Goal: Transaction & Acquisition: Purchase product/service

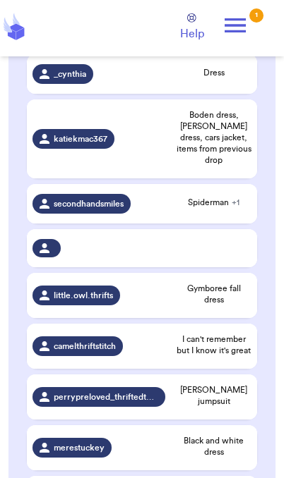
scroll to position [243, 0]
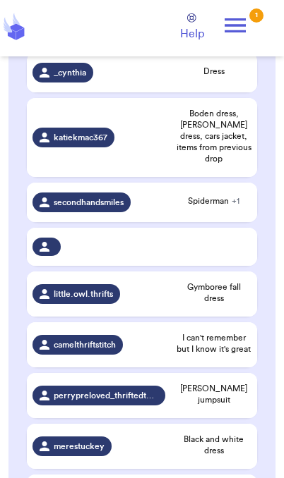
click at [232, 342] on span "I can't remember but I know it's great" at bounding box center [213, 343] width 75 height 23
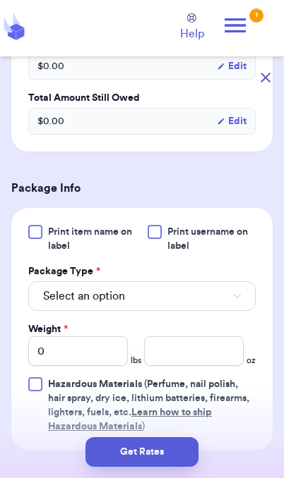
scroll to position [509, 0]
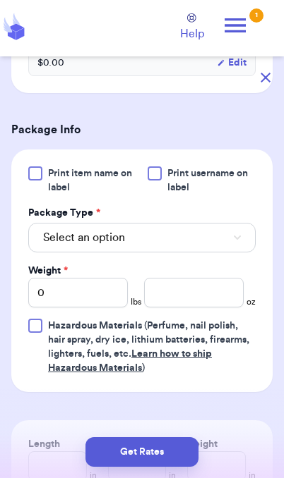
click at [231, 253] on button "Select an option" at bounding box center [141, 238] width 227 height 30
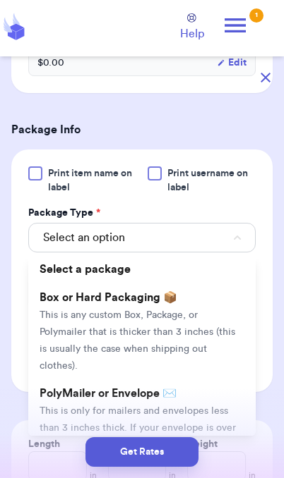
click at [193, 412] on span "This is only for mailers and envelopes less than 3 inches thick. If your envelo…" at bounding box center [138, 436] width 196 height 61
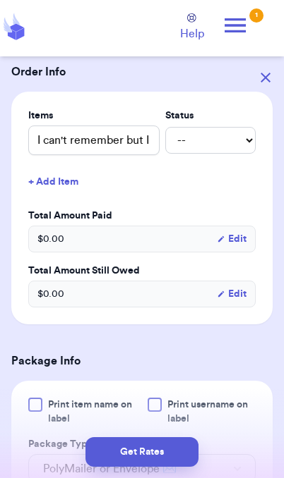
scroll to position [274, 0]
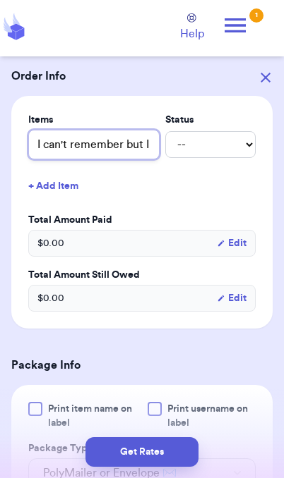
click at [134, 159] on input "I can't remember but I know it's great" at bounding box center [93, 145] width 131 height 30
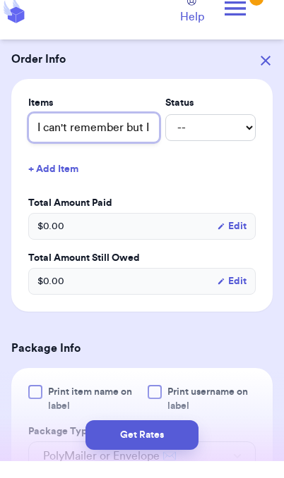
click at [138, 150] on input "I can't remember but I know it's great" at bounding box center [93, 145] width 131 height 30
type input "H"
type input "Ha"
type input "[PERSON_NAME]"
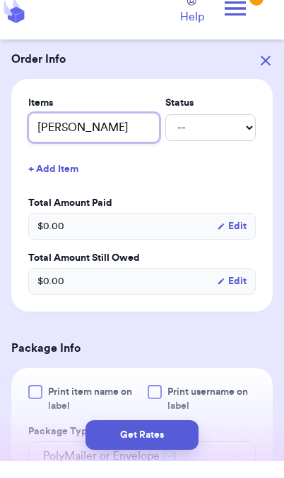
type input "[PERSON_NAME]"
type input "[PERSON_NAME] an"
type input "[PERSON_NAME] and"
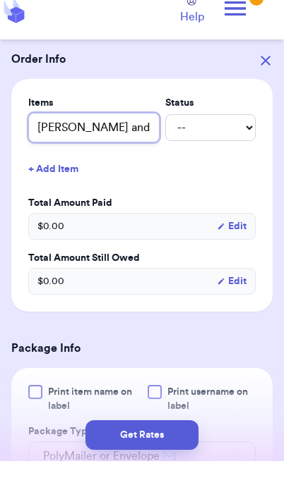
type input "[PERSON_NAME]"
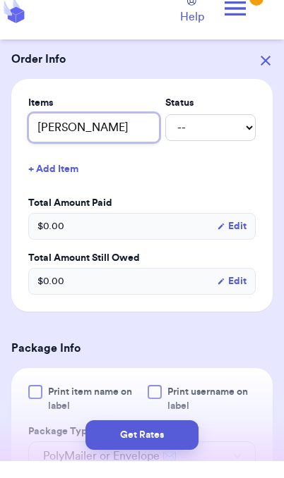
type input "[PERSON_NAME]"
type input "[PERSON_NAME] p"
type input "[PERSON_NAME]"
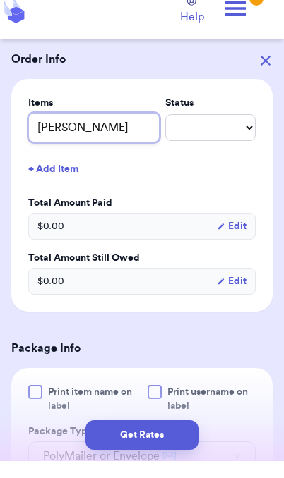
type input "[PERSON_NAME] s"
type input "[PERSON_NAME] sk"
type input "[PERSON_NAME] ske"
type input "[PERSON_NAME] skel"
type input "[PERSON_NAME] skele"
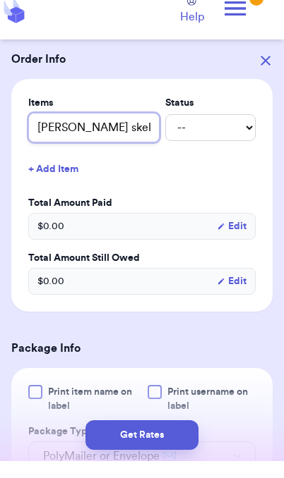
type input "[PERSON_NAME] skelet"
type input "[PERSON_NAME] skeleto"
type input "[PERSON_NAME] skeleton"
type input "[PERSON_NAME] skeleton p"
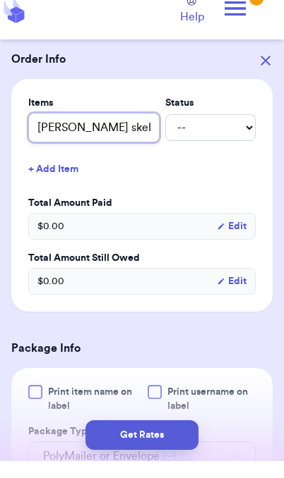
type input "[PERSON_NAME] skeleton pj"
type input "[PERSON_NAME] skeleton pjs"
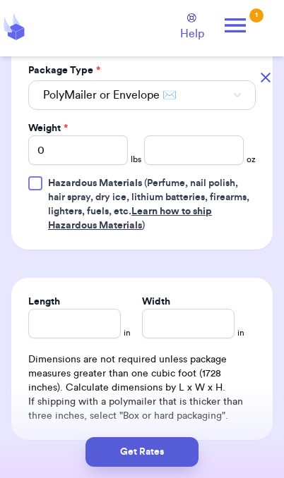
scroll to position [651, 0]
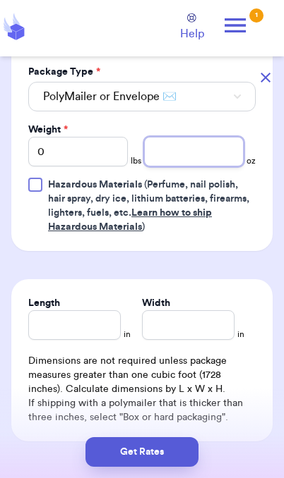
click at [202, 167] on input "number" at bounding box center [193, 152] width 99 height 30
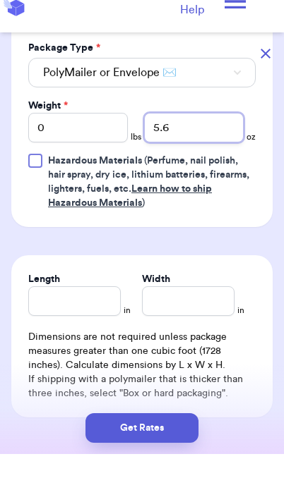
type input "5.6"
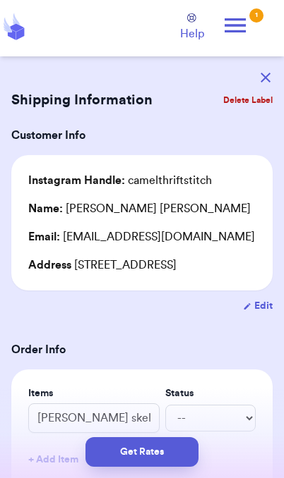
scroll to position [0, 0]
click at [177, 454] on button "Get Rates" at bounding box center [141, 452] width 113 height 30
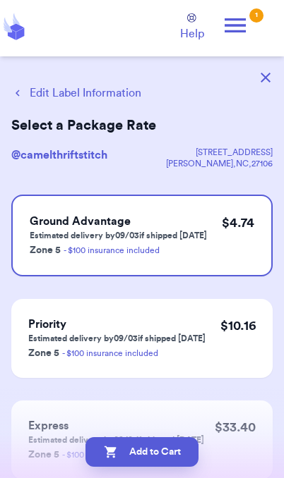
click at [125, 446] on button "Add to Cart" at bounding box center [141, 452] width 113 height 30
checkbox input "true"
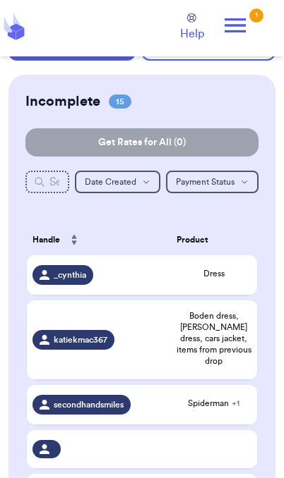
click at [222, 340] on span "Boden dress, [PERSON_NAME] dress, cars jacket, items from previous drop" at bounding box center [213, 338] width 75 height 56
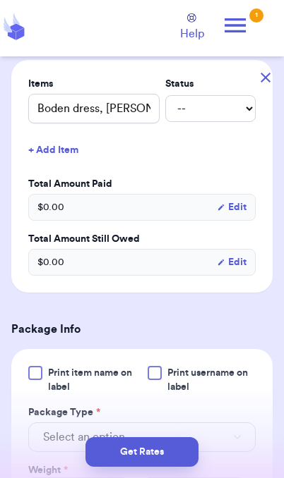
scroll to position [301, 0]
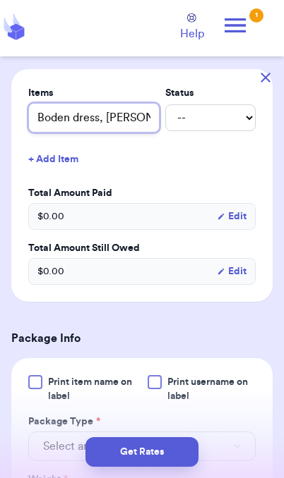
click at [111, 133] on input "Boden dress, [PERSON_NAME] dress, cars jacket, items from previous drop" at bounding box center [93, 118] width 131 height 30
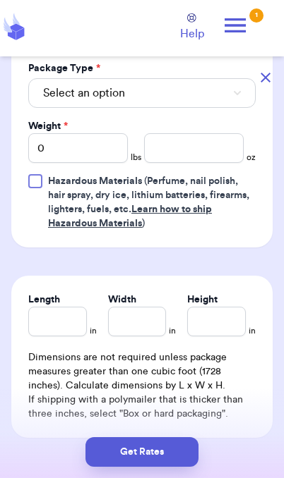
scroll to position [646, 0]
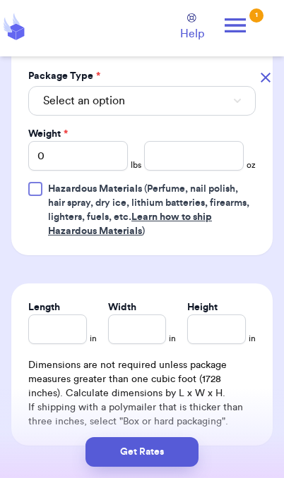
click at [231, 116] on button "Select an option" at bounding box center [141, 101] width 227 height 30
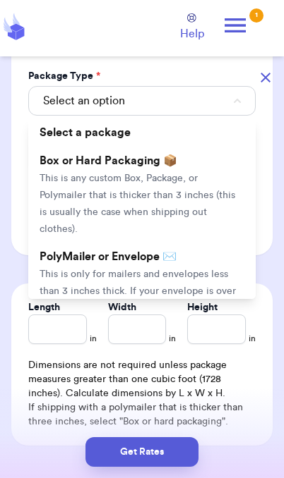
click at [192, 293] on span "This is only for mailers and envelopes less than 3 inches thick. If your envelo…" at bounding box center [138, 300] width 196 height 61
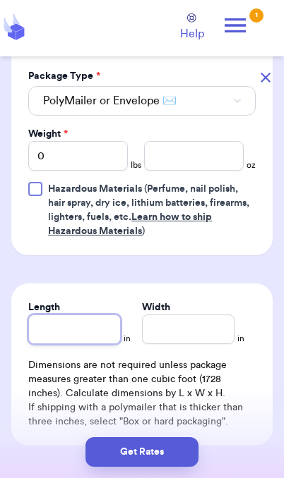
click at [99, 344] on input "Length" at bounding box center [74, 330] width 92 height 30
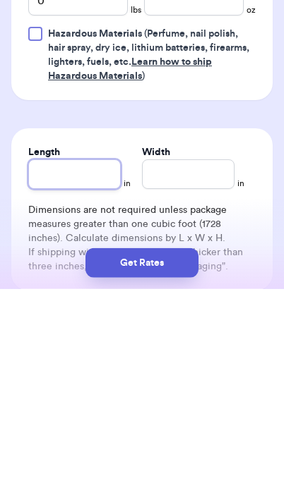
scroll to position [567, 0]
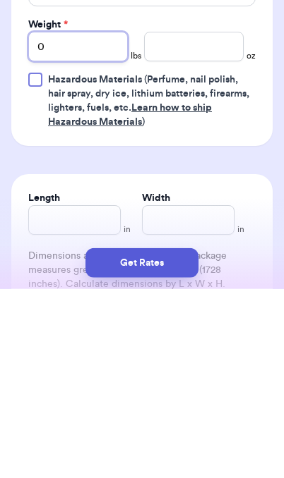
click at [102, 221] on input "0" at bounding box center [77, 236] width 99 height 30
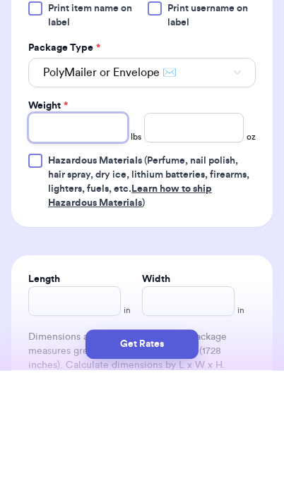
type input "2"
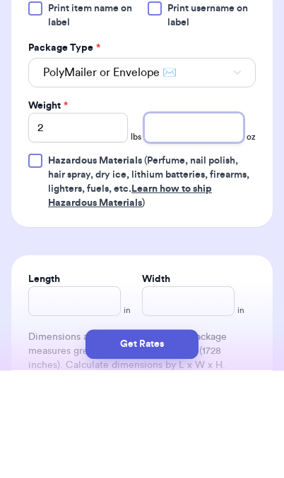
click at [201, 221] on input "number" at bounding box center [193, 236] width 99 height 30
type input "2.3"
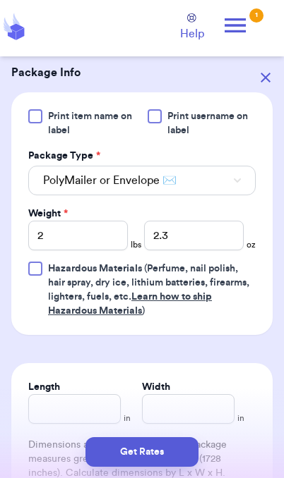
click at [171, 456] on button "Get Rates" at bounding box center [141, 452] width 113 height 30
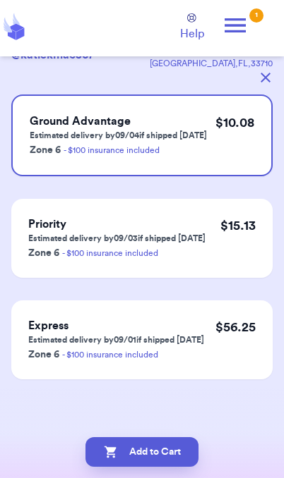
scroll to position [0, 0]
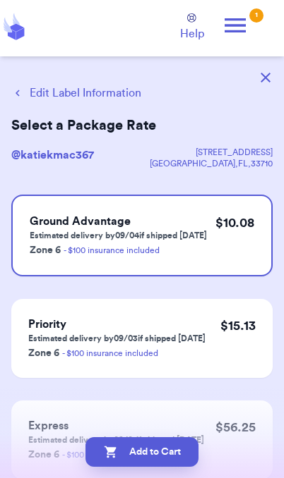
click at [181, 457] on button "Add to Cart" at bounding box center [141, 452] width 113 height 30
checkbox input "true"
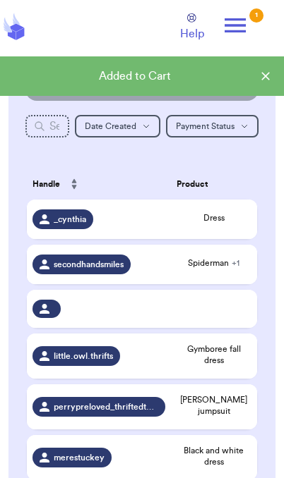
scroll to position [98, 0]
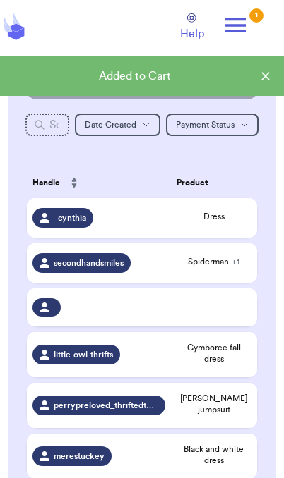
click at [225, 222] on span "Dress" at bounding box center [213, 216] width 75 height 11
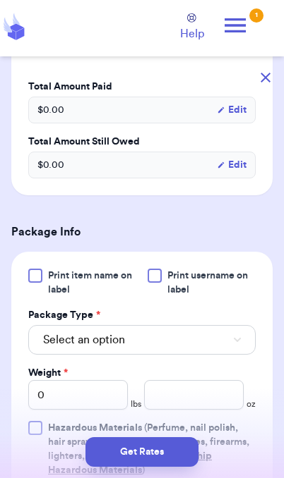
scroll to position [461, 0]
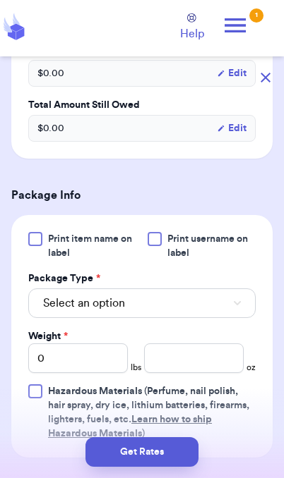
click at [210, 308] on button "Select an option" at bounding box center [141, 304] width 227 height 30
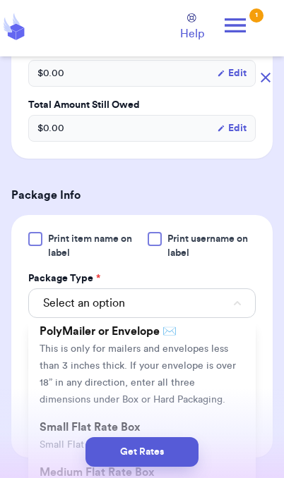
scroll to position [132, 0]
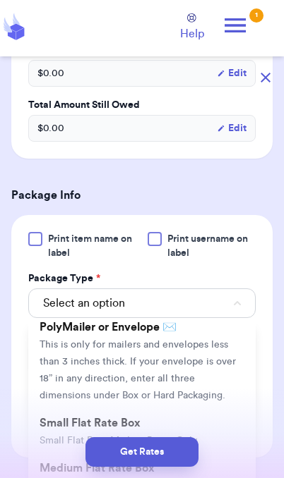
click at [194, 343] on span "This is only for mailers and envelopes less than 3 inches thick. If your envelo…" at bounding box center [138, 370] width 196 height 61
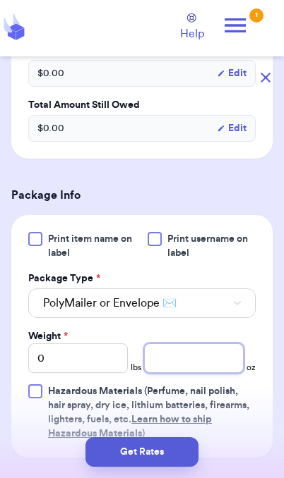
click at [205, 358] on input "number" at bounding box center [193, 359] width 99 height 30
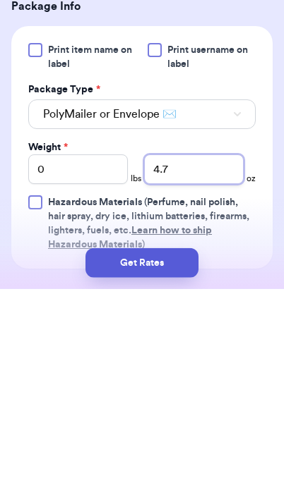
type input "4.7"
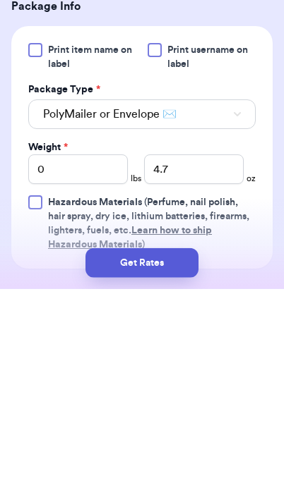
scroll to position [58, 0]
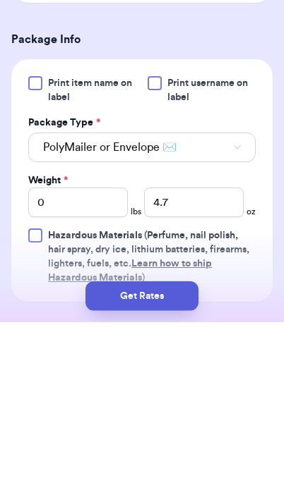
click at [174, 446] on button "Get Rates" at bounding box center [141, 452] width 113 height 30
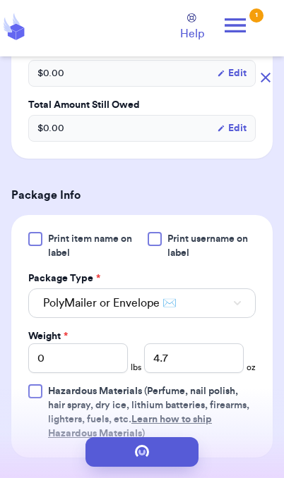
scroll to position [0, 0]
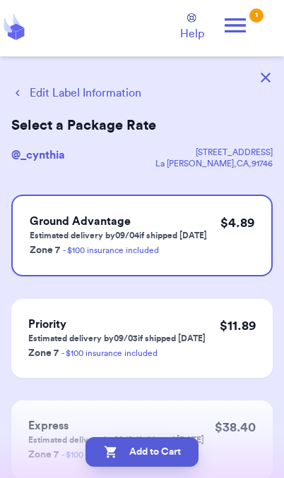
click at [176, 456] on button "Add to Cart" at bounding box center [141, 452] width 113 height 30
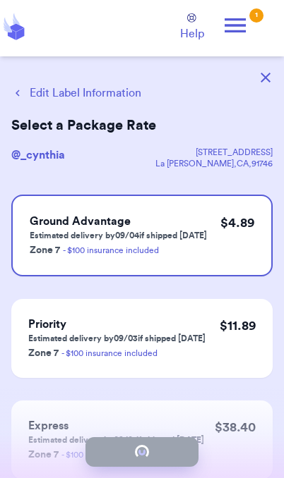
checkbox input "true"
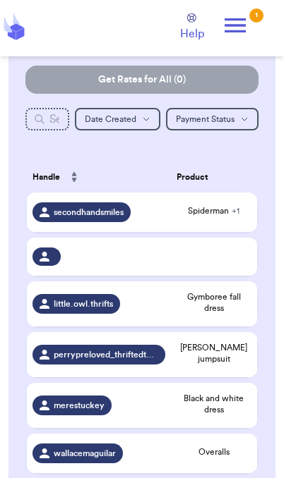
click at [235, 342] on span "[PERSON_NAME] jumpsuit" at bounding box center [213, 353] width 75 height 23
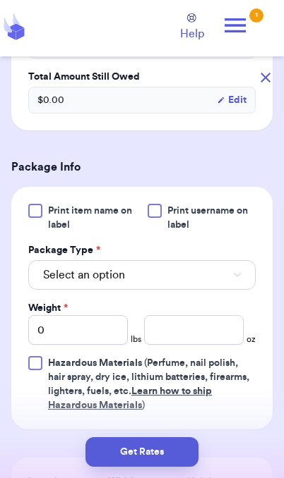
scroll to position [530, 0]
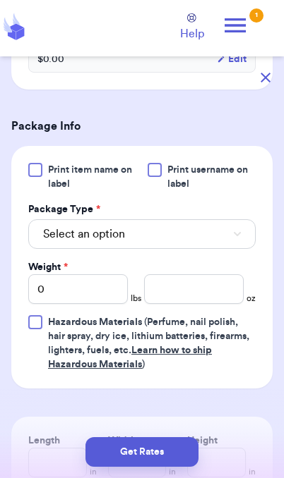
click at [224, 249] on button "Select an option" at bounding box center [141, 234] width 227 height 30
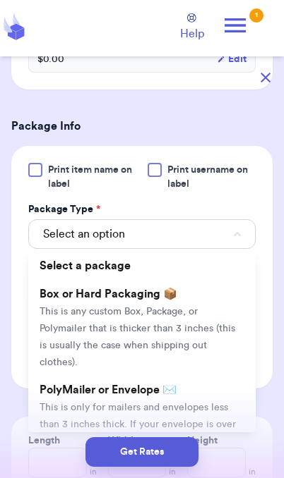
click at [197, 409] on span "This is only for mailers and envelopes less than 3 inches thick. If your envelo…" at bounding box center [138, 433] width 196 height 61
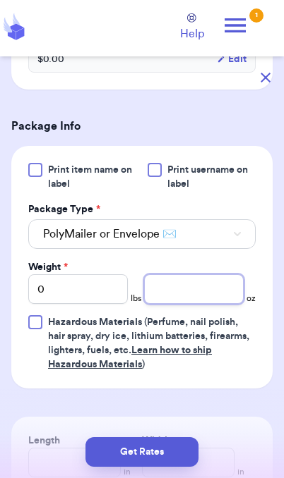
click at [187, 301] on input "number" at bounding box center [193, 289] width 99 height 30
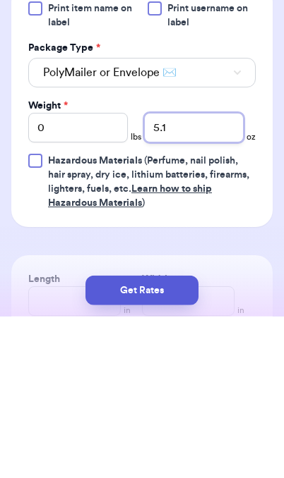
type input "5.1"
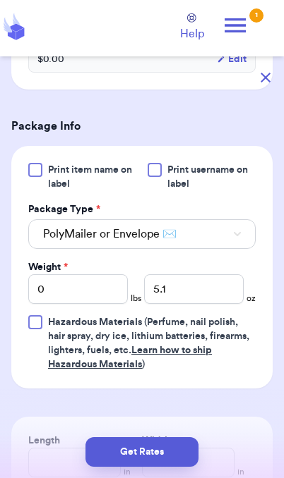
click at [113, 456] on button "Get Rates" at bounding box center [141, 452] width 113 height 30
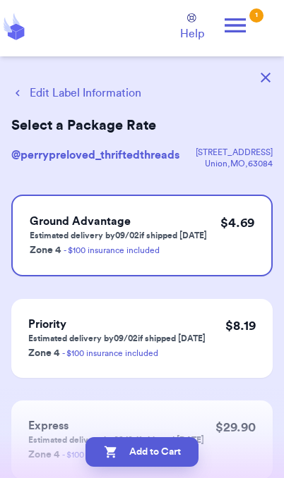
click at [165, 454] on button "Add to Cart" at bounding box center [141, 452] width 113 height 30
checkbox input "true"
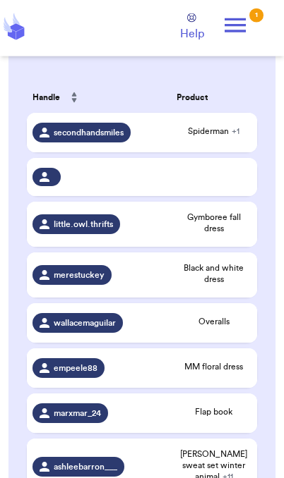
scroll to position [188, 0]
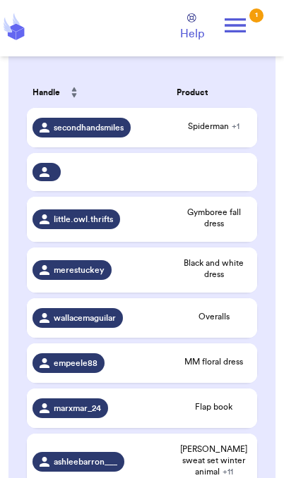
click at [226, 223] on span "Gymboree fall dress" at bounding box center [213, 218] width 75 height 23
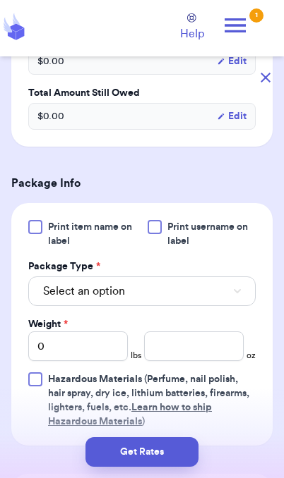
scroll to position [489, 0]
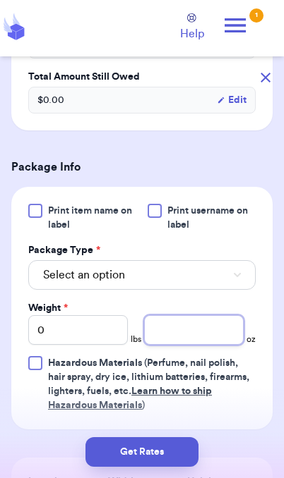
click at [199, 332] on input "number" at bounding box center [193, 330] width 99 height 30
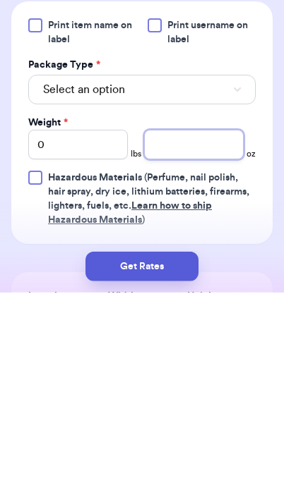
type input "4"
type input "4.4"
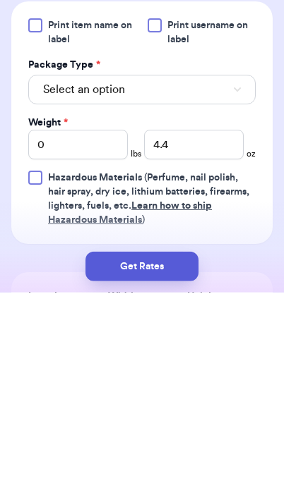
click at [213, 260] on button "Select an option" at bounding box center [141, 275] width 227 height 30
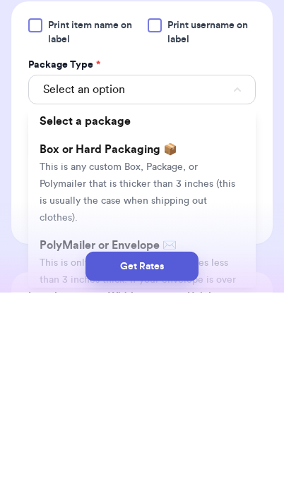
scroll to position [58, 0]
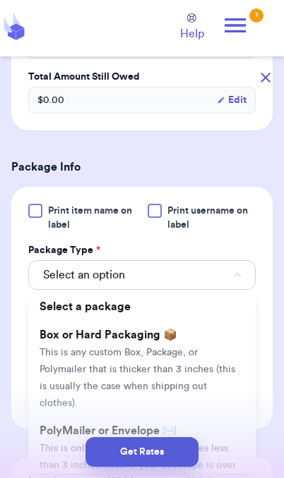
click at [49, 424] on li "PolyMailer or Envelope ✉️ This is only for mailers and envelopes less than 3 in…" at bounding box center [141, 465] width 227 height 96
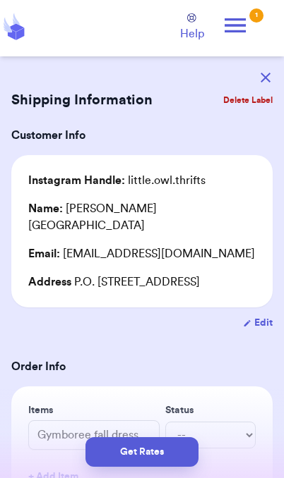
scroll to position [0, 0]
click at [152, 456] on button "Get Rates" at bounding box center [141, 452] width 113 height 30
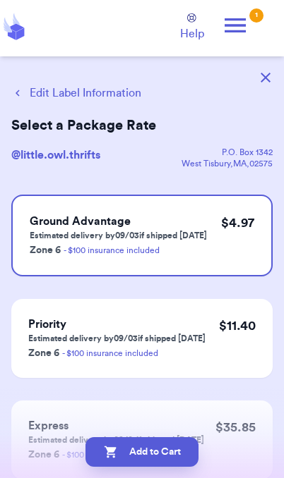
click at [178, 452] on button "Add to Cart" at bounding box center [141, 452] width 113 height 30
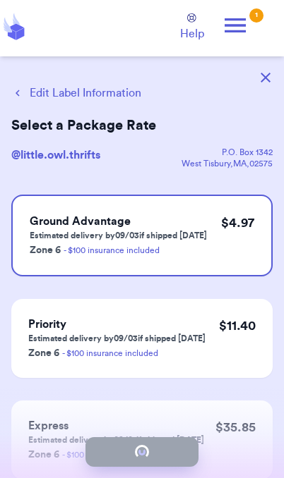
checkbox input "true"
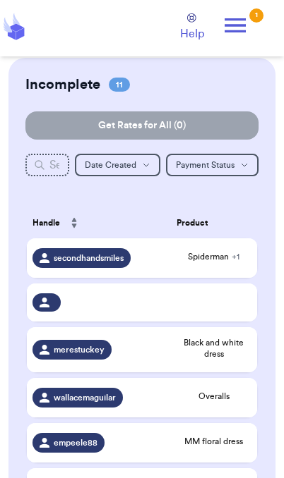
click at [227, 262] on span "Spiderman + 1" at bounding box center [213, 256] width 75 height 11
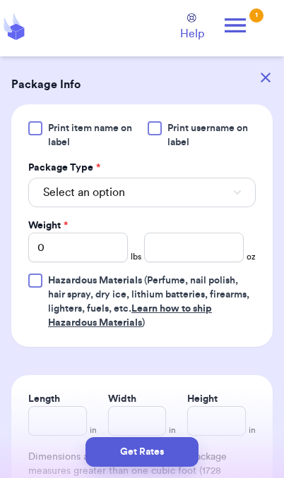
scroll to position [598, 0]
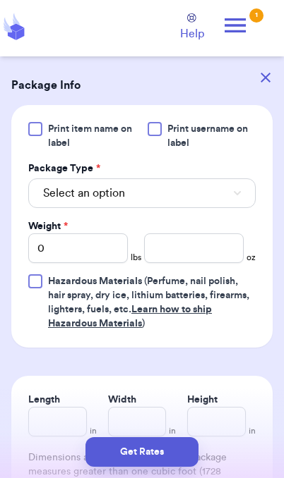
click at [224, 197] on button "Select an option" at bounding box center [141, 194] width 227 height 30
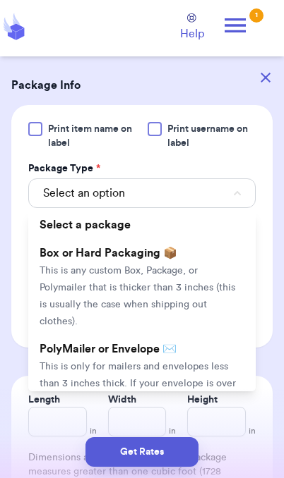
click at [175, 358] on li "PolyMailer or Envelope ✉️ This is only for mailers and envelopes less than 3 in…" at bounding box center [141, 383] width 227 height 96
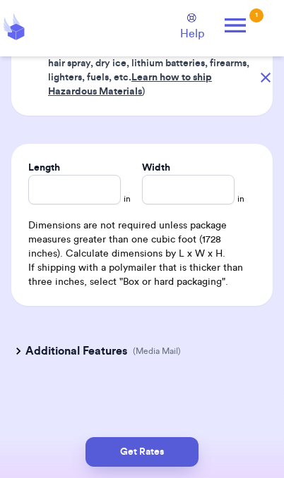
click at [166, 459] on button "Get Rates" at bounding box center [141, 452] width 113 height 30
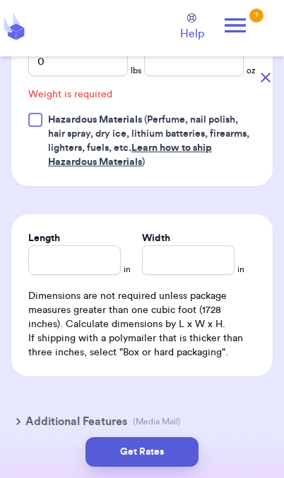
scroll to position [607, 0]
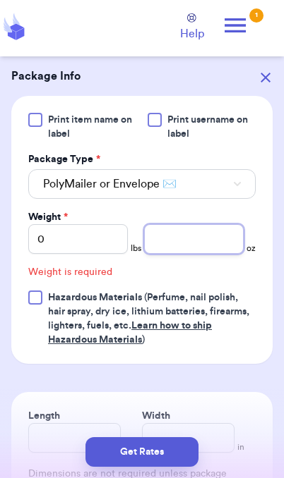
click at [209, 247] on input "number" at bounding box center [193, 239] width 99 height 30
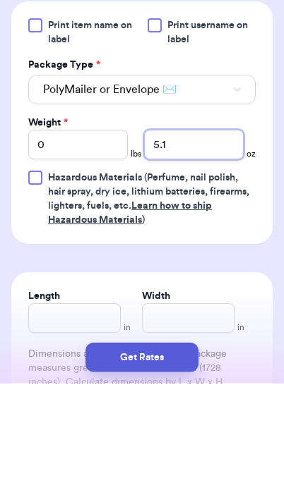
type input "5.1"
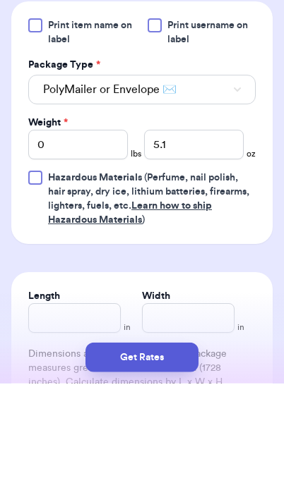
click at [174, 450] on button "Get Rates" at bounding box center [141, 452] width 113 height 30
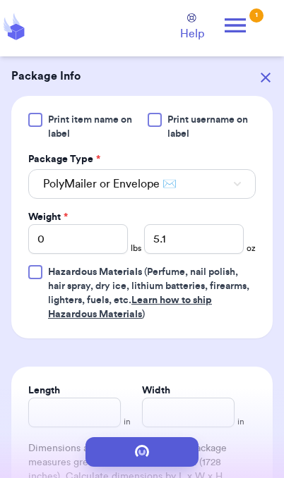
scroll to position [0, 0]
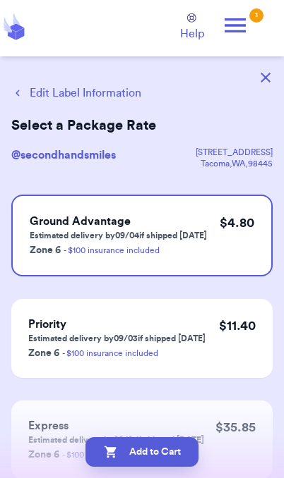
click at [178, 446] on button "Add to Cart" at bounding box center [141, 452] width 113 height 30
checkbox input "true"
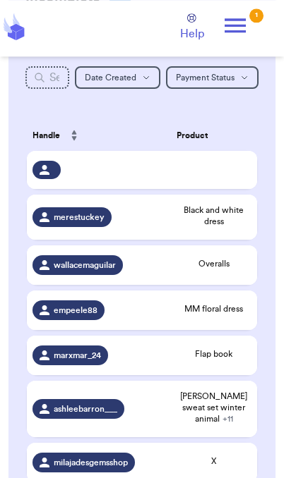
scroll to position [145, 0]
click at [181, 270] on span "Overalls" at bounding box center [213, 263] width 75 height 11
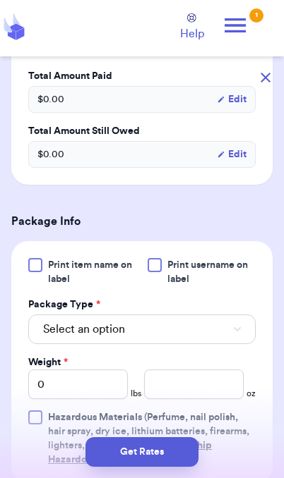
scroll to position [435, 0]
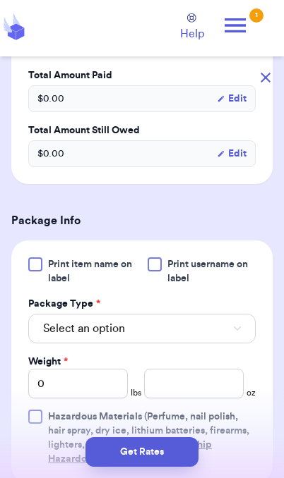
click at [225, 326] on button "Select an option" at bounding box center [141, 329] width 227 height 30
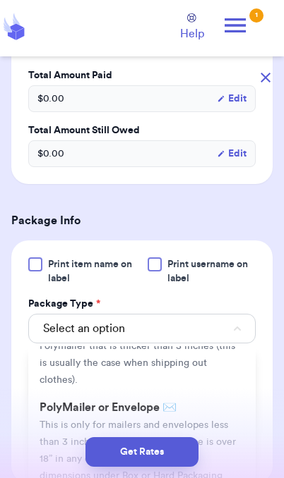
scroll to position [83, 0]
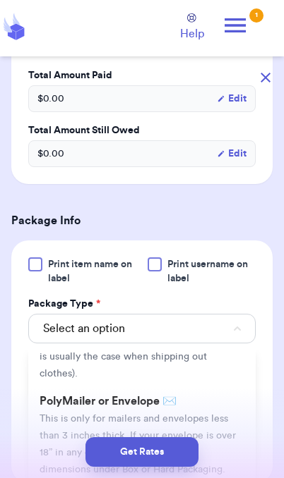
click at [215, 414] on span "This is only for mailers and envelopes less than 3 inches thick. If your envelo…" at bounding box center [138, 444] width 196 height 61
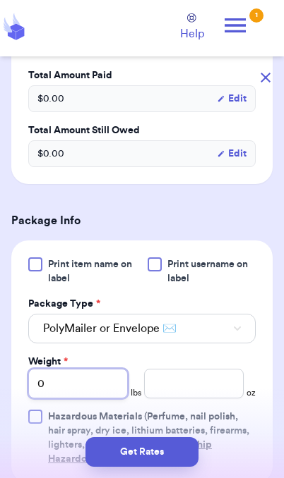
click at [90, 369] on input "0" at bounding box center [77, 384] width 99 height 30
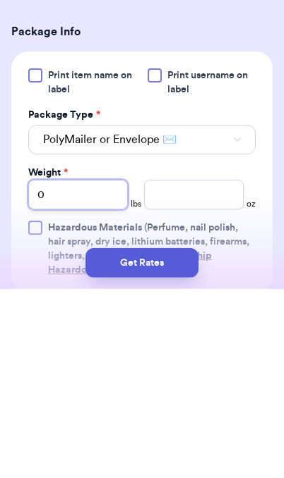
type input "01"
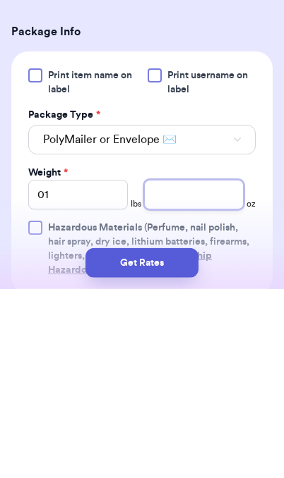
click at [210, 369] on input "number" at bounding box center [193, 384] width 99 height 30
type input "14"
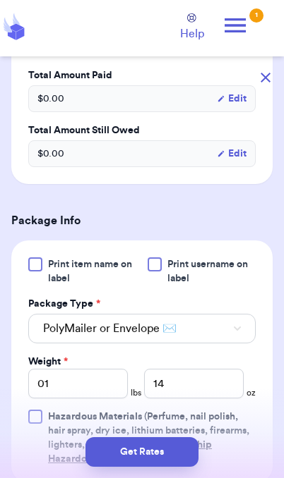
click at [179, 453] on button "Get Rates" at bounding box center [141, 452] width 113 height 30
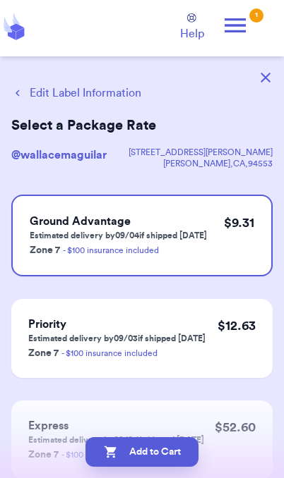
click at [272, 80] on button "button" at bounding box center [265, 77] width 31 height 31
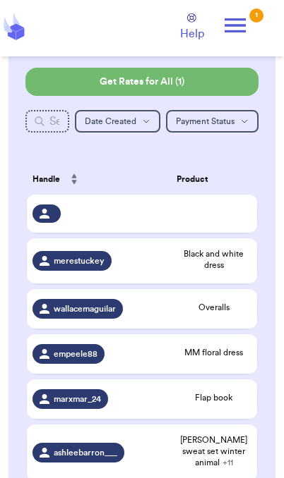
scroll to position [100, 0]
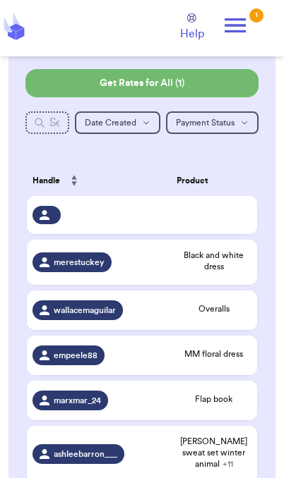
click at [234, 315] on span "Overalls" at bounding box center [213, 308] width 75 height 11
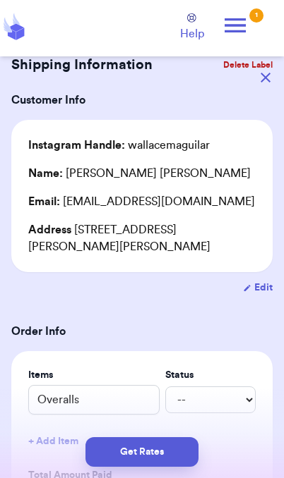
scroll to position [36, 0]
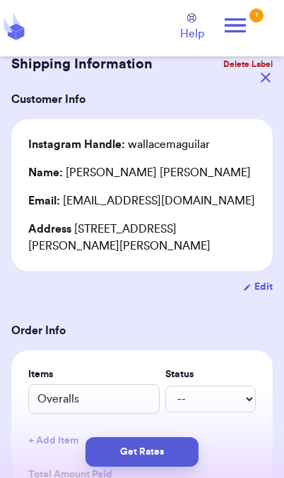
click at [179, 456] on button "Get Rates" at bounding box center [141, 452] width 113 height 30
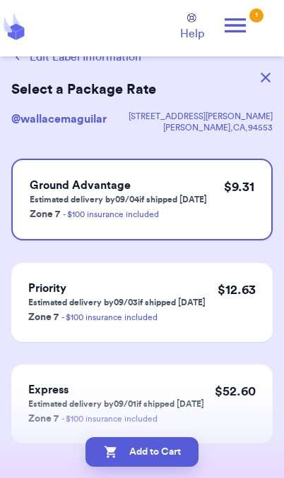
scroll to position [0, 0]
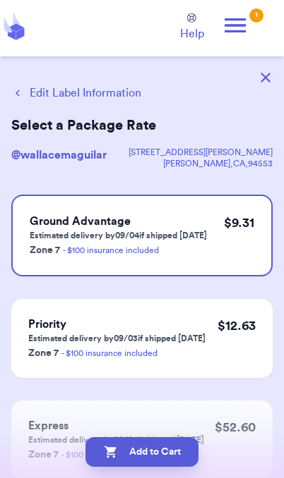
click at [177, 459] on button "Add to Cart" at bounding box center [141, 452] width 113 height 30
checkbox input "true"
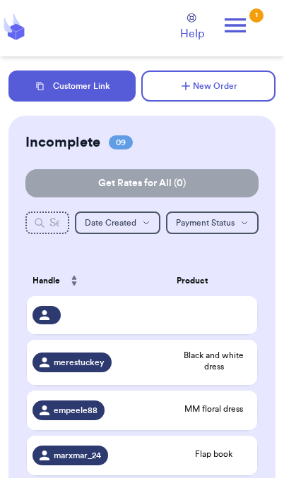
click at [100, 90] on button "Customer Link" at bounding box center [71, 86] width 127 height 31
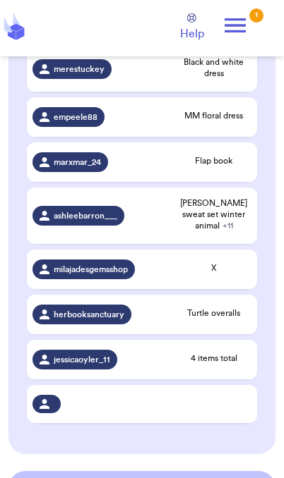
click at [236, 167] on span "Flap book" at bounding box center [213, 160] width 75 height 11
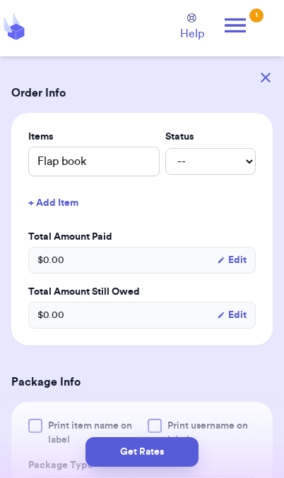
scroll to position [274, 0]
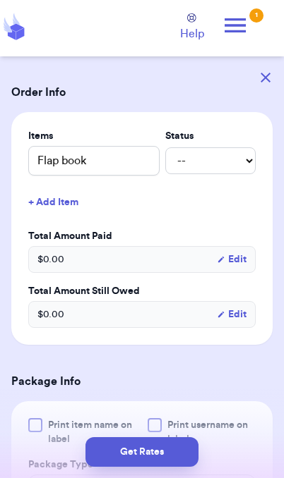
click at [54, 203] on button "+ Add Item" at bounding box center [142, 202] width 238 height 31
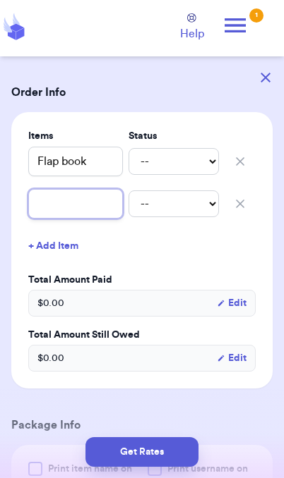
click at [83, 205] on input "text" at bounding box center [75, 204] width 95 height 30
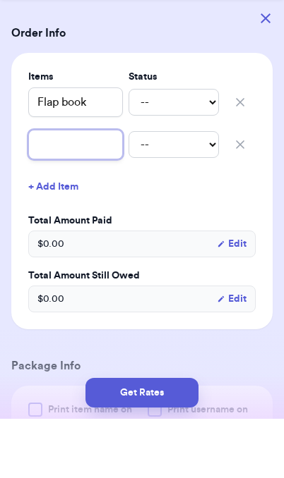
type input "L"
type input "Li"
type input "Lit"
type input "Litt"
type input "Littl"
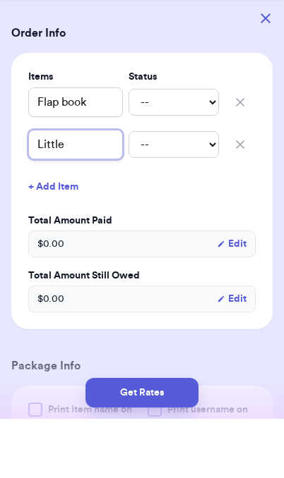
type input "Little"
type input "Little b"
type input "[PERSON_NAME]"
type input "Little blu"
type input "Little blue"
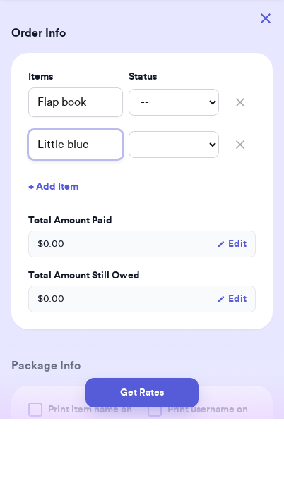
type input "Little blue"
type input "Little blue t"
type input "Little blue tr"
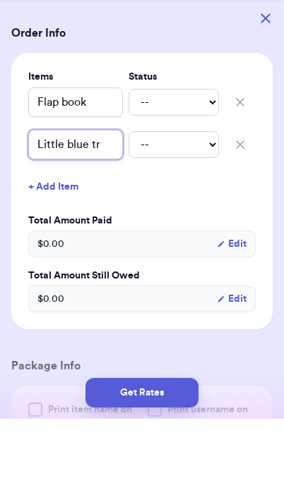
type input "Little blue tru"
type input "Little blue truck"
type input "Little blue truck h"
type input "Little blue truck ha"
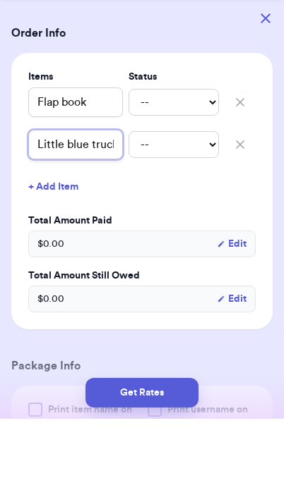
type input "Little blue truck hal"
type input "Little blue truck hall"
type input "Little blue truck hallo"
type input "Little blue truck hallow"
type input "Little blue truck hallowe"
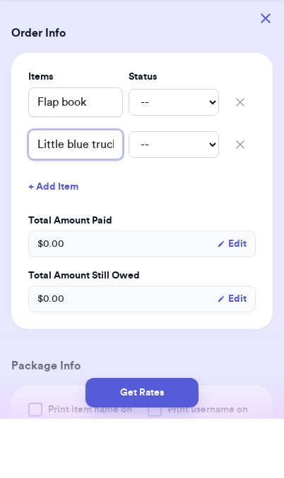
type input "Little blue truck hallowee"
type input "Little blue truck [DATE]"
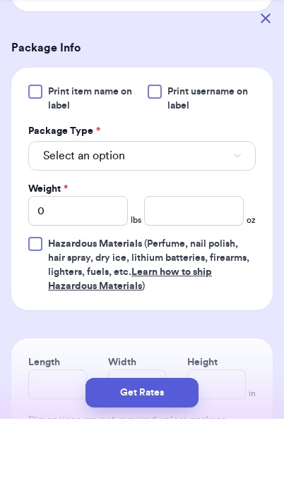
scroll to position [599, 0]
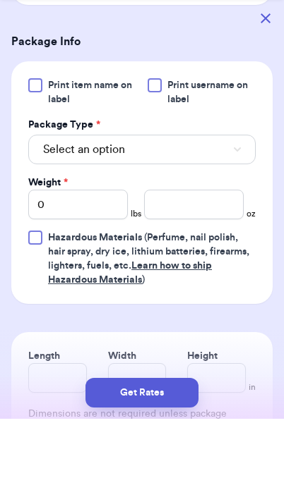
type input "Little blue truck [DATE]"
click at [218, 194] on button "Select an option" at bounding box center [141, 209] width 227 height 30
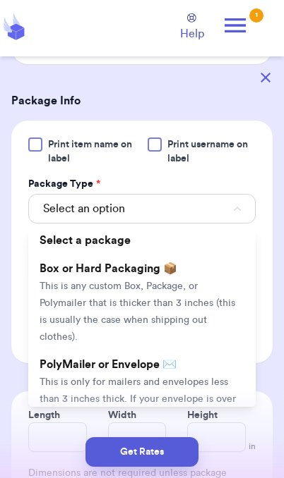
click at [177, 291] on span "This is any custom Box, Package, or Polymailer that is thicker than 3 inches (t…" at bounding box center [137, 312] width 195 height 61
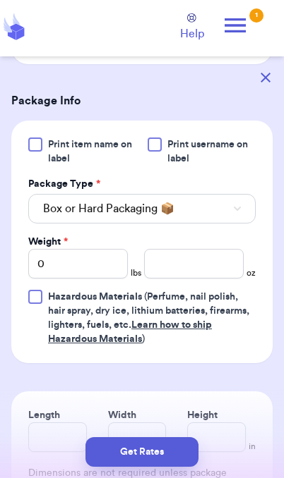
click at [189, 210] on button "Box or Hard Packaging 📦" at bounding box center [141, 209] width 227 height 30
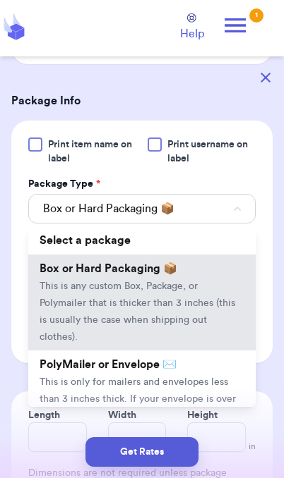
click at [160, 375] on li "PolyMailer or Envelope ✉️ This is only for mailers and envelopes less than 3 in…" at bounding box center [141, 399] width 227 height 96
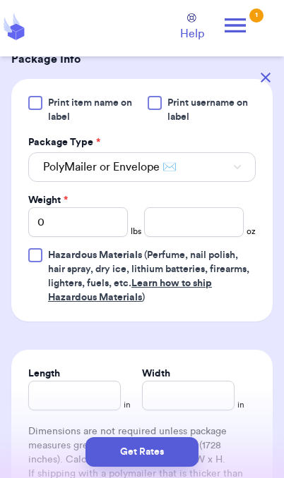
scroll to position [653, 0]
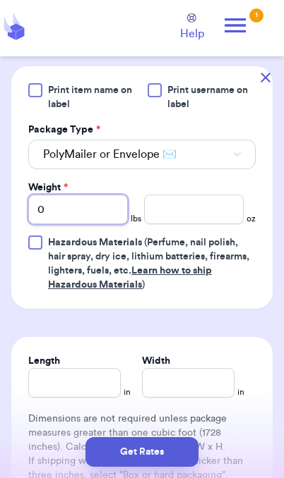
click at [100, 210] on input "0" at bounding box center [77, 210] width 99 height 30
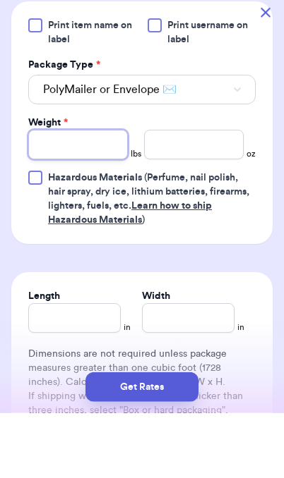
type input "2"
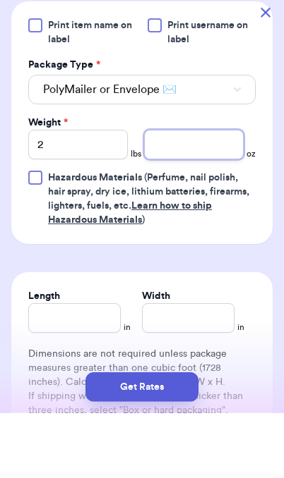
click at [207, 195] on input "number" at bounding box center [193, 210] width 99 height 30
type input "7"
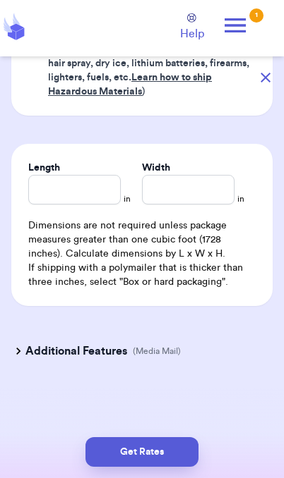
scroll to position [847, 0]
click at [19, 358] on icon at bounding box center [18, 351] width 14 height 14
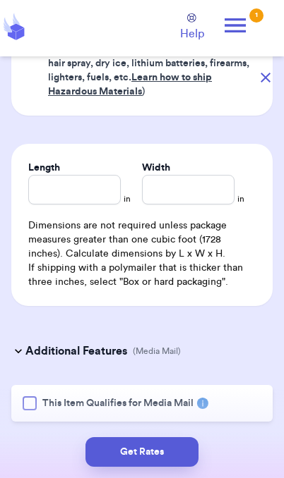
click at [28, 408] on div at bounding box center [30, 404] width 14 height 14
click at [0, 0] on input "This Item Qualifies for Media Mail" at bounding box center [0, 0] width 0 height 0
click at [165, 459] on button "Get Rates" at bounding box center [141, 452] width 113 height 30
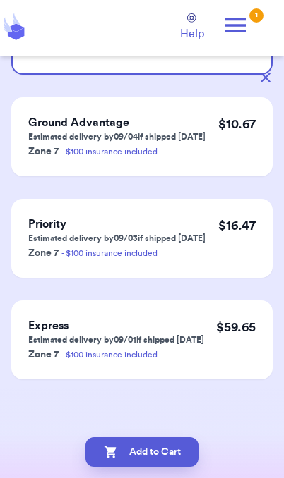
scroll to position [0, 0]
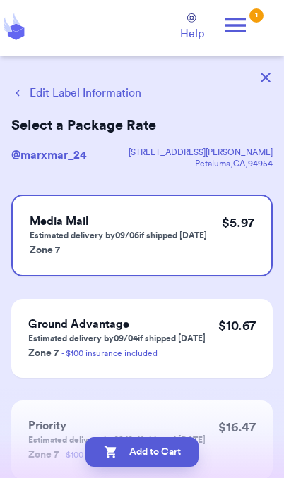
click at [176, 463] on button "Add to Cart" at bounding box center [141, 452] width 113 height 30
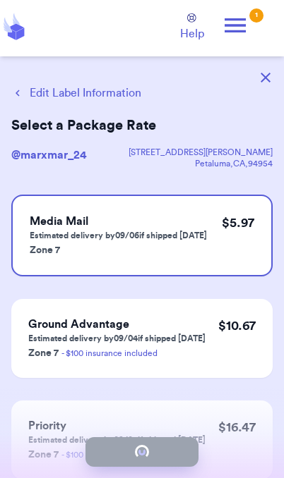
checkbox input "true"
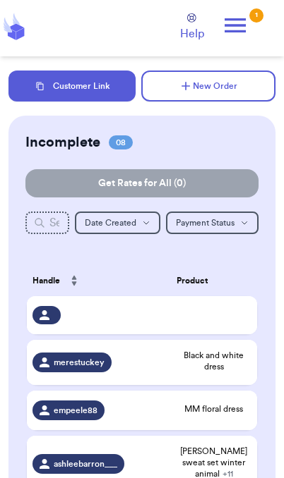
click at [101, 94] on button "Customer Link" at bounding box center [71, 86] width 127 height 31
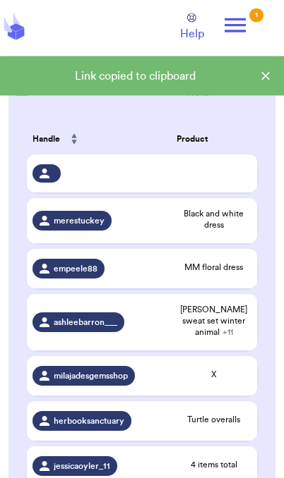
scroll to position [138, 0]
